Goal: Find specific page/section: Find specific page/section

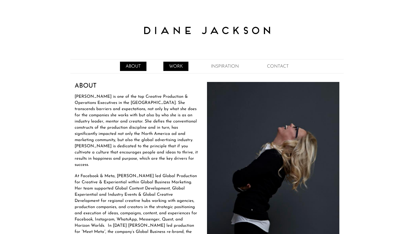
click at [180, 68] on link "WORK" at bounding box center [176, 66] width 25 height 9
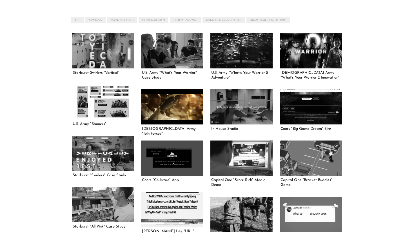
scroll to position [112, 0]
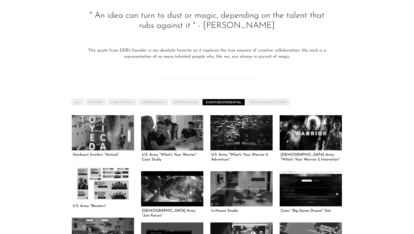
click at [222, 103] on link "EVENTS/EXPERIENTIAL" at bounding box center [224, 102] width 42 height 6
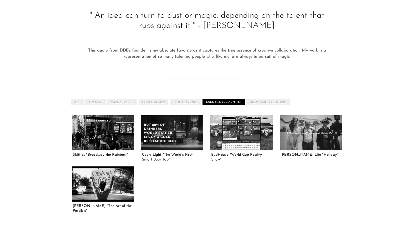
click at [191, 105] on div "All ARCHIVE CASE STUDIES COMMERCIALS DIGITAL/SOCIAL EVENTS/EXPERIENTIAL View In…" at bounding box center [207, 156] width 282 height 133
click at [191, 102] on link "DIGITAL/SOCIAL" at bounding box center [185, 102] width 31 height 6
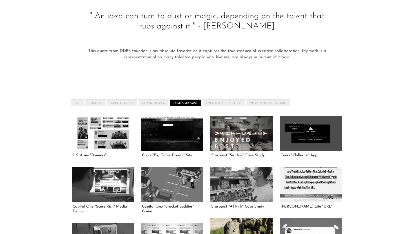
scroll to position [104, 0]
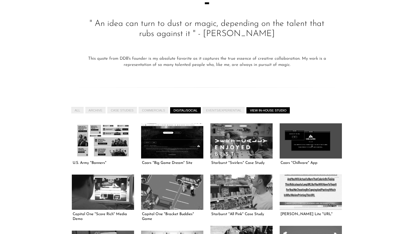
click at [266, 111] on link "View In-House Studio" at bounding box center [268, 110] width 43 height 6
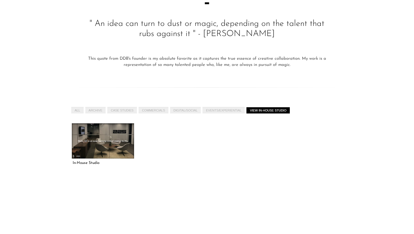
click at [105, 146] on link at bounding box center [103, 140] width 62 height 35
